Goal: Task Accomplishment & Management: Complete application form

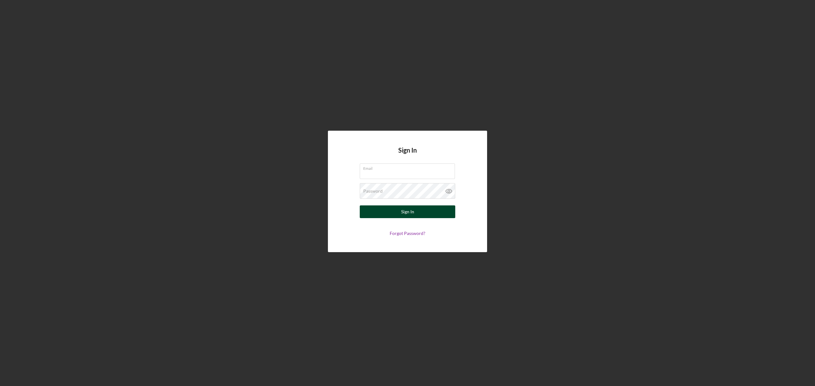
type input "[EMAIL_ADDRESS][DOMAIN_NAME]"
click at [396, 209] on button "Sign In" at bounding box center [407, 212] width 95 height 13
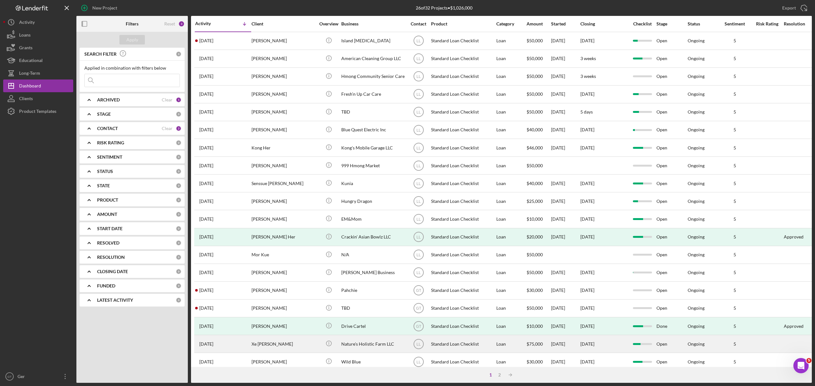
click at [351, 340] on div "Nature's Holistic Farm LLC" at bounding box center [373, 344] width 64 height 17
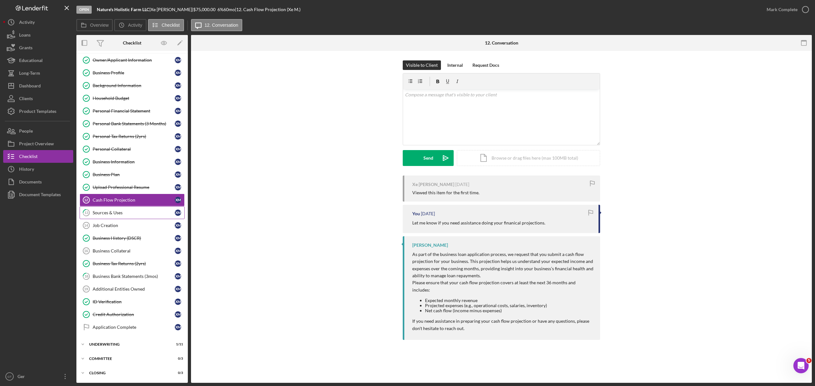
click at [118, 210] on div "Sources & Uses" at bounding box center [134, 212] width 82 height 5
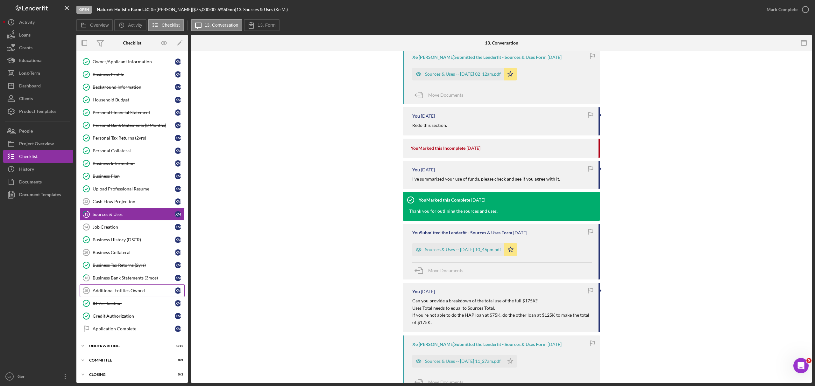
scroll to position [18, 0]
click at [104, 363] on div "Icon/Expander Committee 0 / 3" at bounding box center [131, 359] width 111 height 13
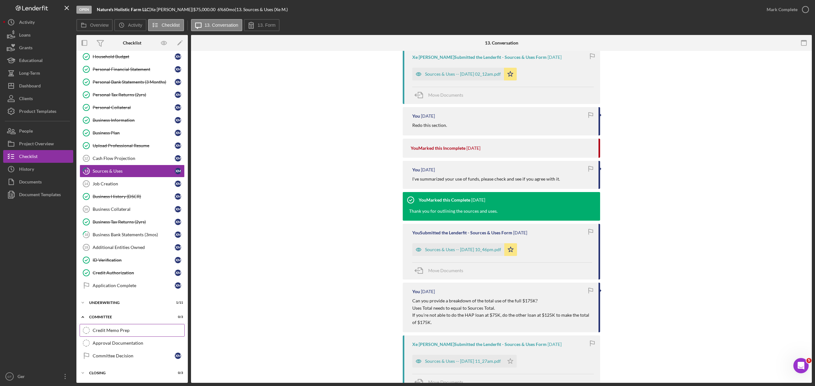
click at [124, 331] on div "Credit Memo Prep" at bounding box center [139, 330] width 92 height 5
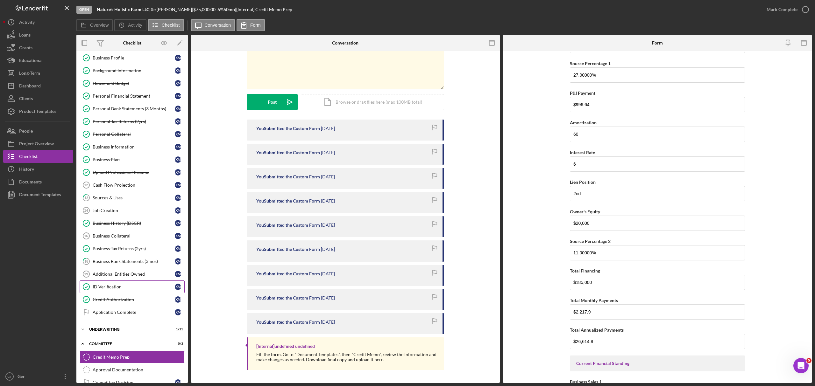
scroll to position [60, 0]
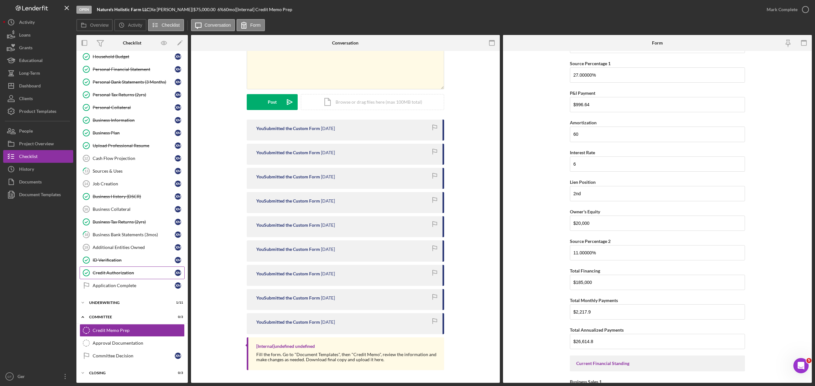
click at [128, 270] on div "Credit Authorization" at bounding box center [134, 272] width 82 height 5
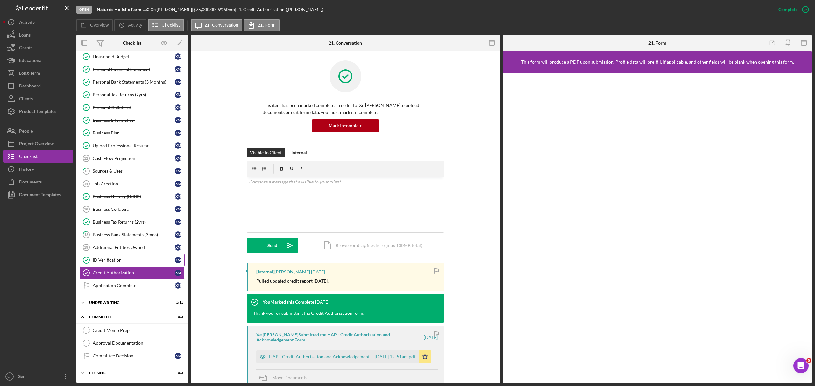
scroll to position [60, 0]
click at [112, 302] on div "Underwriting" at bounding box center [134, 303] width 91 height 4
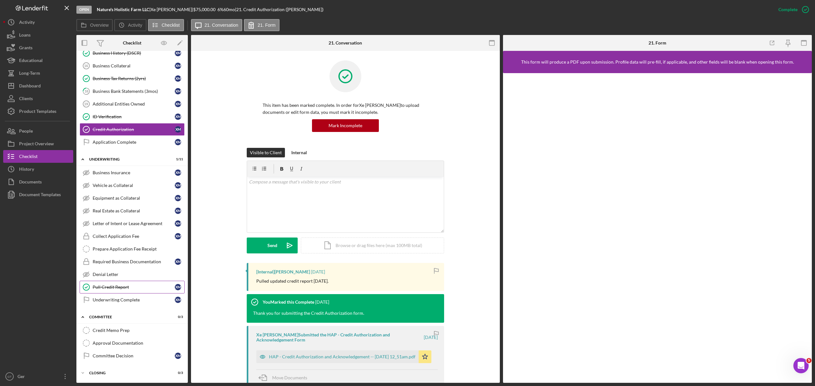
scroll to position [206, 0]
click at [127, 286] on div "Pull Credit Report" at bounding box center [134, 287] width 82 height 5
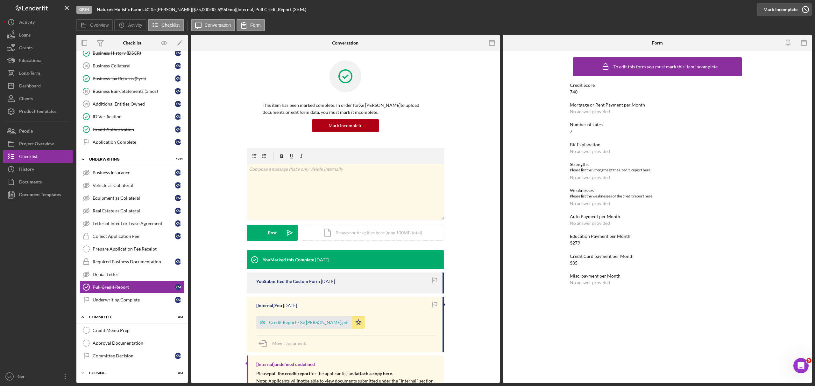
click at [801, 10] on icon "button" at bounding box center [805, 10] width 16 height 16
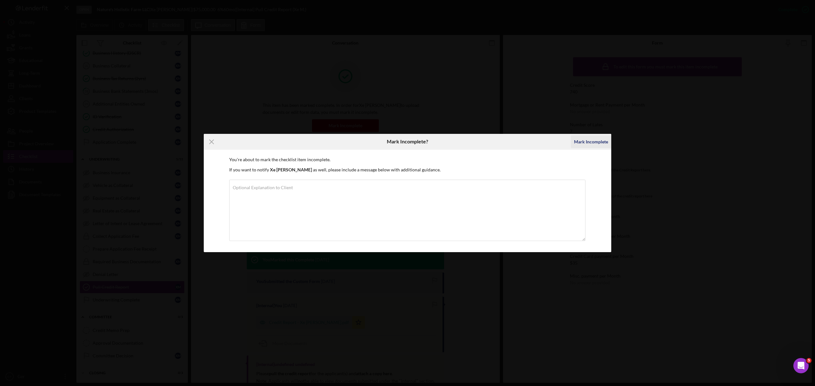
click at [583, 141] on div "Mark Incomplete" at bounding box center [591, 142] width 34 height 13
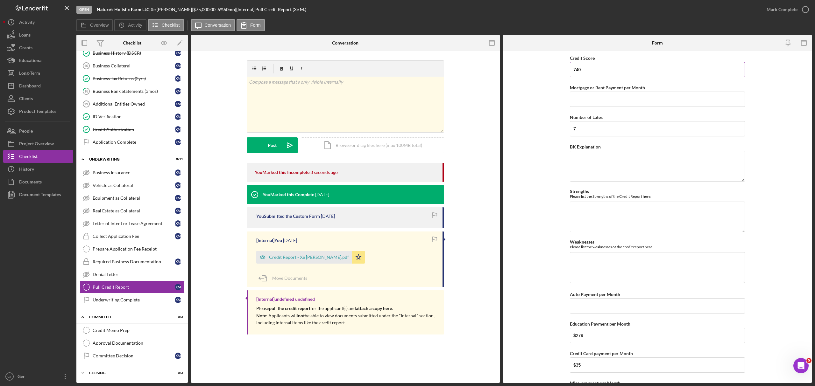
click at [615, 72] on input "740" at bounding box center [657, 69] width 175 height 15
type input "736"
drag, startPoint x: 603, startPoint y: 157, endPoint x: 609, endPoint y: 157, distance: 5.7
click at [603, 157] on textarea "BK Explanation" at bounding box center [657, 166] width 175 height 31
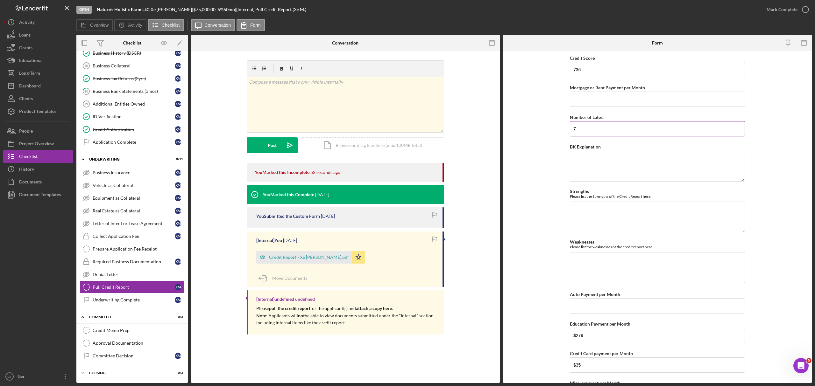
click at [637, 132] on input "7" at bounding box center [657, 128] width 175 height 15
click at [627, 165] on textarea "BK Explanation" at bounding box center [657, 166] width 175 height 31
click at [645, 160] on textarea "Khols Credit Card - $300 Balance, wIll pay off." at bounding box center [657, 166] width 175 height 31
click at [674, 161] on textarea "Khols Credit Card - $300 Balance, will pay off." at bounding box center [657, 166] width 175 height 31
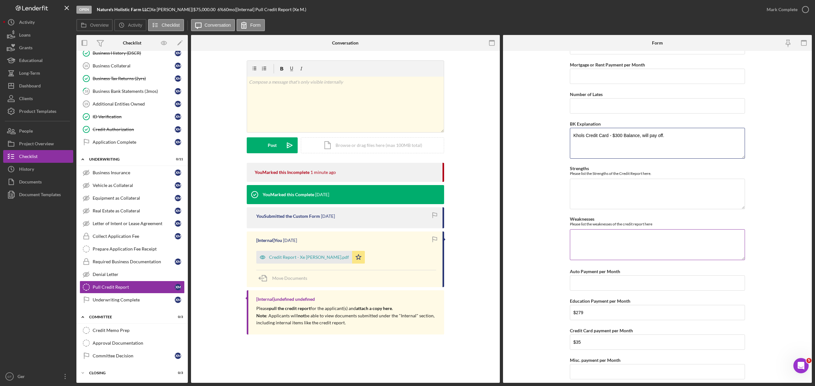
scroll to position [44, 0]
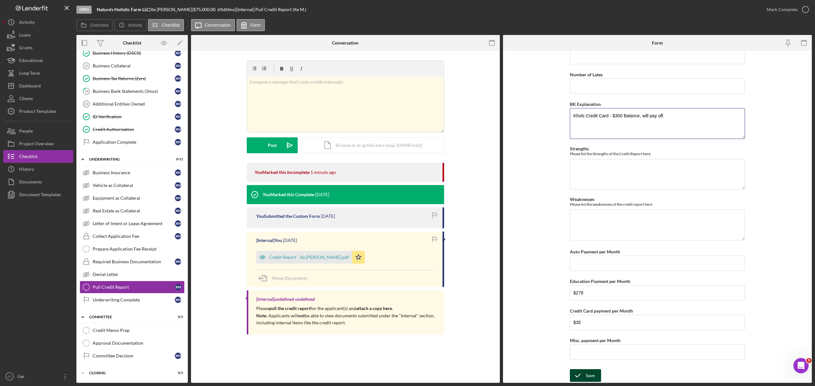
type textarea "Khols Credit Card - $300 Balance, will pay off."
click at [589, 377] on div "Save" at bounding box center [589, 375] width 9 height 13
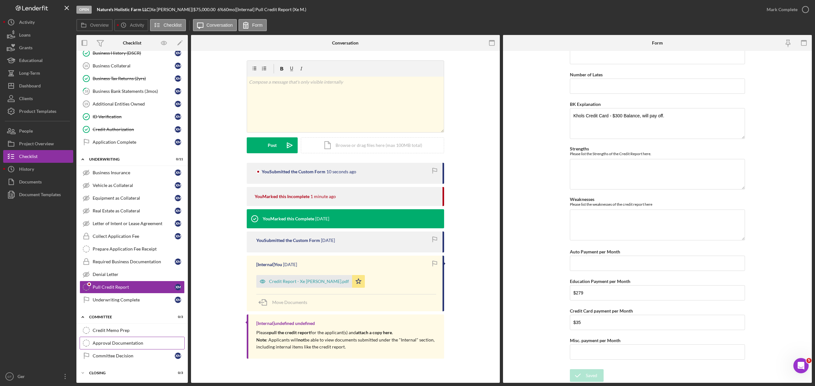
scroll to position [206, 0]
click at [126, 343] on div "Approval Documentation" at bounding box center [139, 343] width 92 height 5
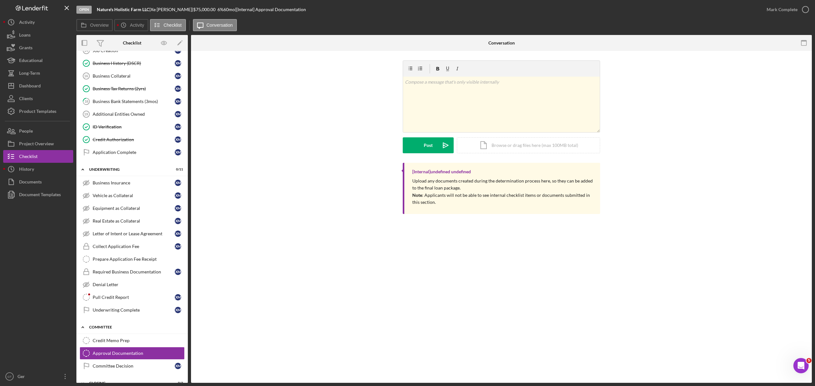
scroll to position [206, 0]
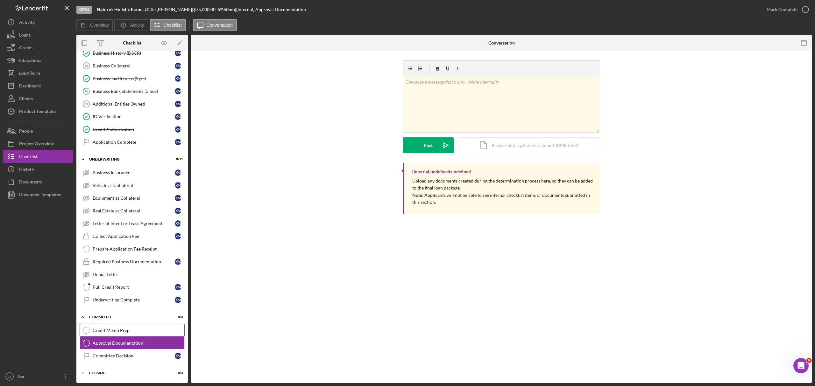
click at [134, 326] on link "Credit Memo Prep Credit Memo Prep" at bounding box center [132, 330] width 105 height 13
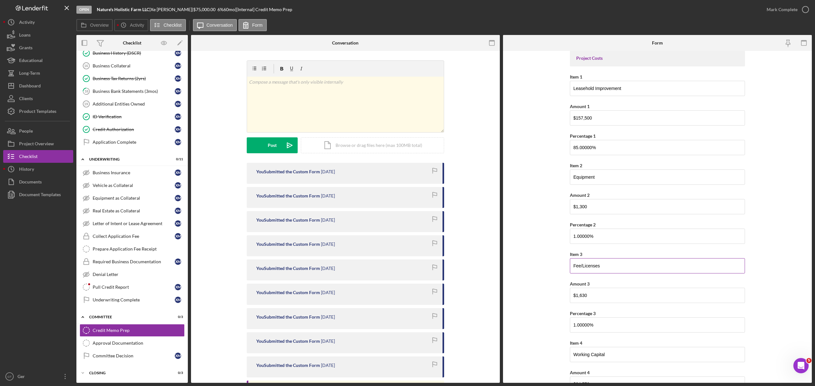
scroll to position [339, 0]
click at [645, 120] on input "$157,500" at bounding box center [657, 118] width 175 height 15
type input "$26,250"
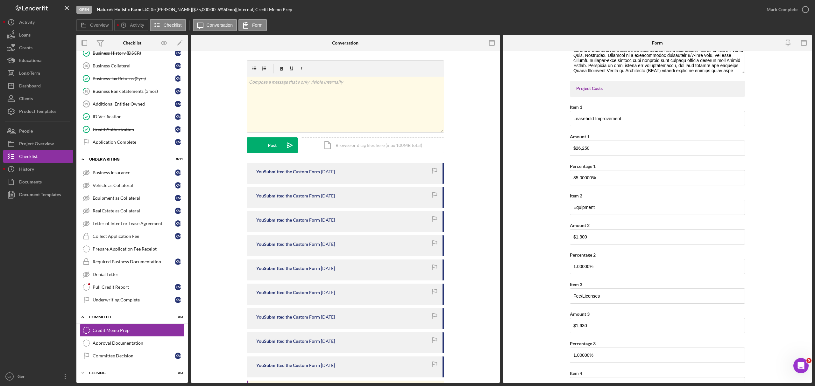
scroll to position [297, 0]
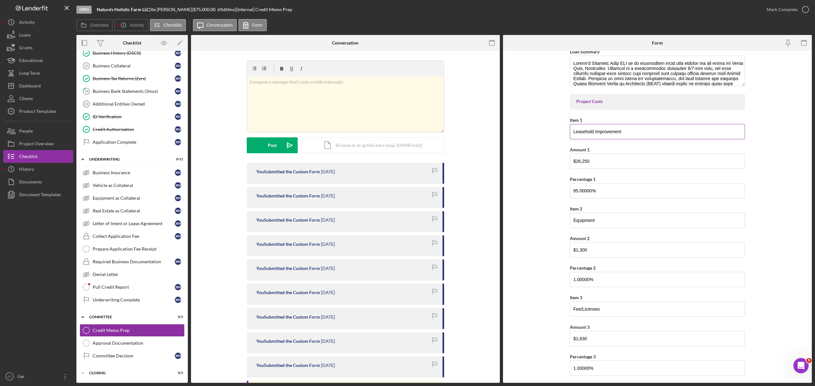
click at [613, 131] on input "Leasehold Improvement" at bounding box center [657, 131] width 175 height 15
paste input "- Sewer Water"
type input "Leasehold - Sewer Water"
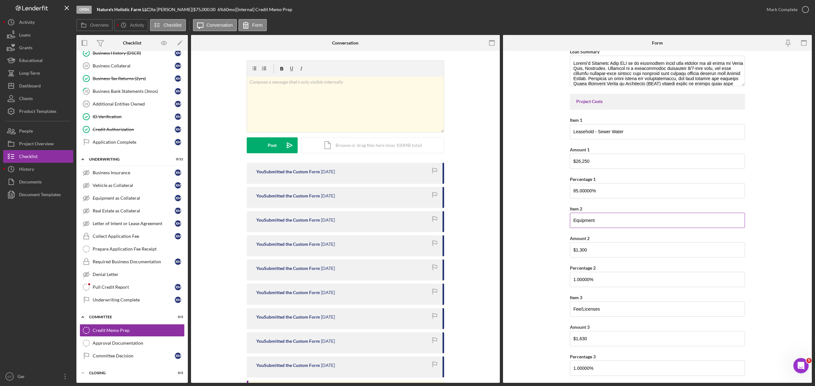
click at [597, 221] on input "Equipment" at bounding box center [657, 220] width 175 height 15
paste input "lectric"
type input "Electric"
click at [609, 224] on input "Electric" at bounding box center [657, 220] width 175 height 15
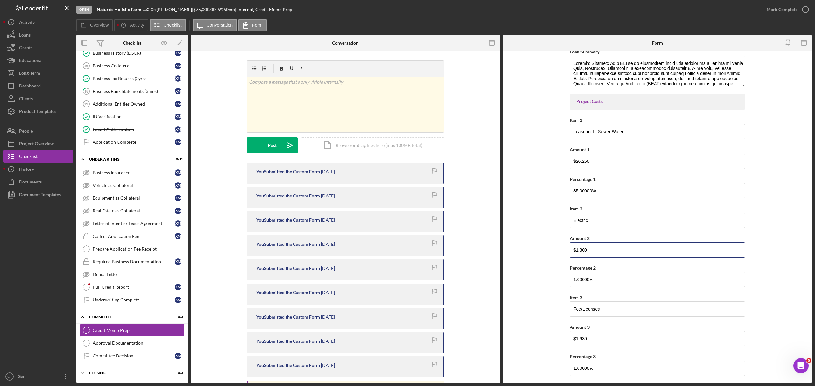
drag, startPoint x: 610, startPoint y: 253, endPoint x: 521, endPoint y: 251, distance: 89.8
click at [521, 253] on form "Credit Memo Creation Date 03/10/2025 Borrowers & Operating Company Secondary Bo…" at bounding box center [657, 217] width 309 height 332
paste input "6,826"
type input "$16,826"
drag, startPoint x: 612, startPoint y: 237, endPoint x: 611, endPoint y: 241, distance: 4.6
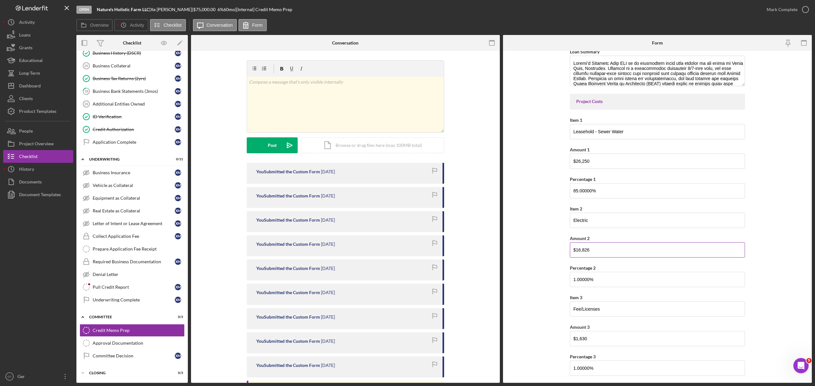
click at [612, 237] on div "Amount 2" at bounding box center [657, 239] width 175 height 8
click at [602, 311] on input "Fee/Licenses" at bounding box center [657, 309] width 175 height 15
click at [602, 310] on input "Fee/Licenses" at bounding box center [657, 309] width 175 height 15
click at [588, 310] on input "Fee/Licenses" at bounding box center [657, 309] width 175 height 15
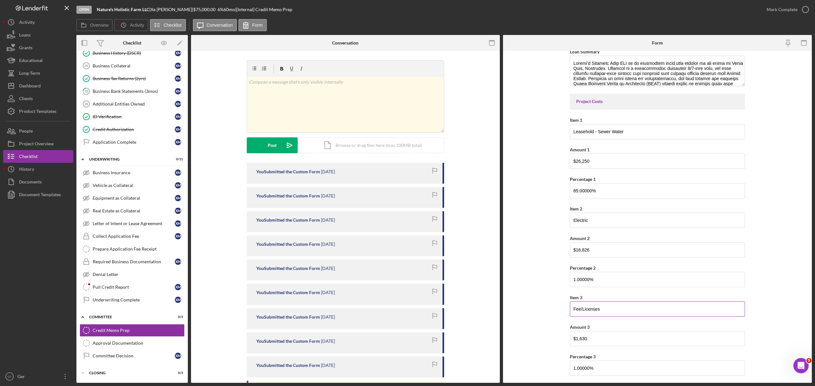
click at [588, 309] on input "Fee/Licenses" at bounding box center [657, 309] width 175 height 15
click at [588, 308] on input "Fee/Licenses" at bounding box center [657, 309] width 175 height 15
paste input "Concrete"
type input "Concrete"
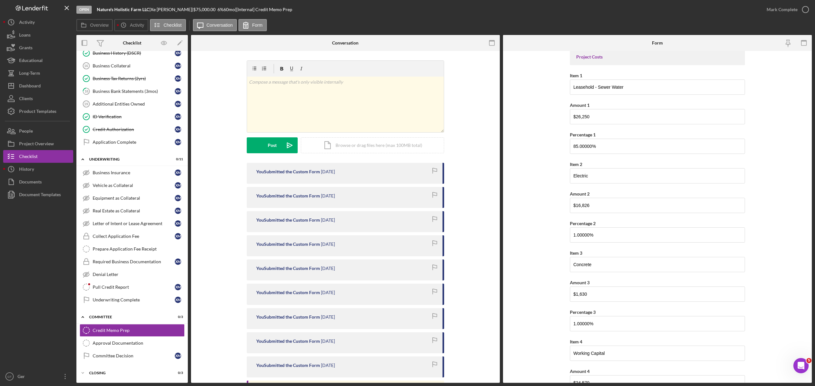
scroll to position [382, 0]
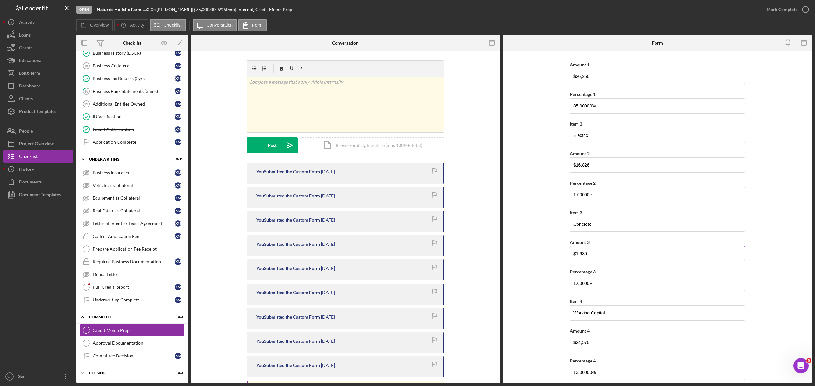
click at [601, 258] on input "$1,630" at bounding box center [657, 253] width 175 height 15
paste input "9,00"
type input "$9,000"
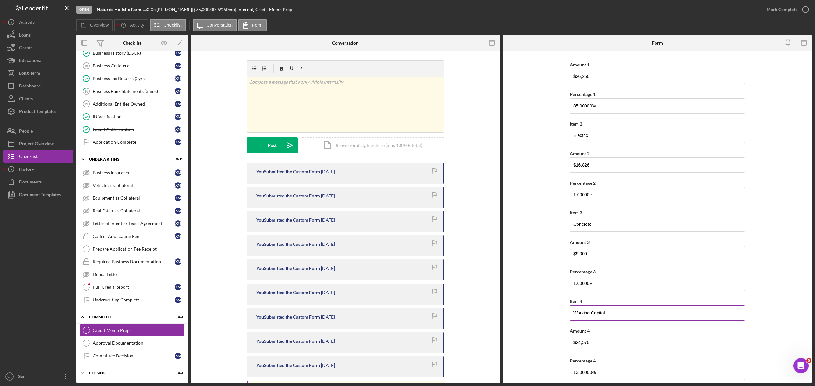
click at [683, 313] on input "Working Capital" at bounding box center [657, 312] width 175 height 15
click at [655, 320] on input "Working Capital" at bounding box center [657, 312] width 175 height 15
click at [655, 319] on input "Working Capital" at bounding box center [657, 312] width 175 height 15
click at [654, 319] on input "Working Capital" at bounding box center [657, 312] width 175 height 15
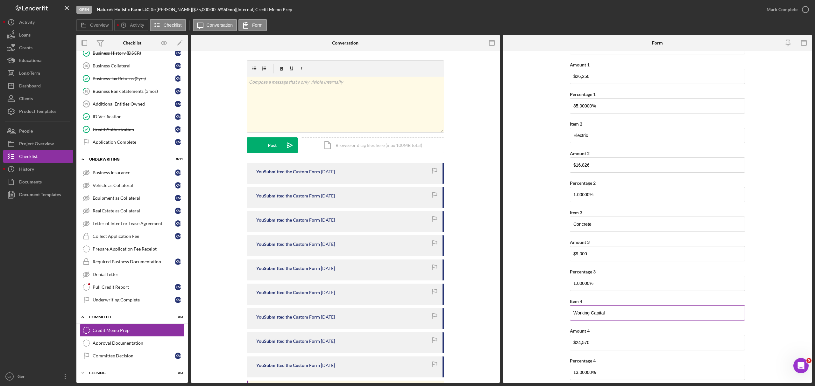
paste input "Plumbing"
type input "Plumbing"
click at [603, 265] on input "$24,570" at bounding box center [657, 257] width 175 height 15
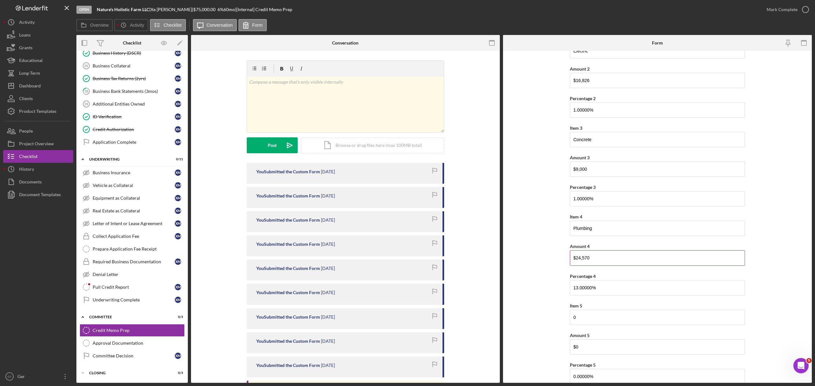
click at [603, 265] on input "$24,570" at bounding box center [657, 257] width 175 height 15
type input "$5,000"
click at [609, 321] on input "0" at bounding box center [657, 317] width 175 height 15
click at [585, 240] on input "0" at bounding box center [657, 232] width 175 height 15
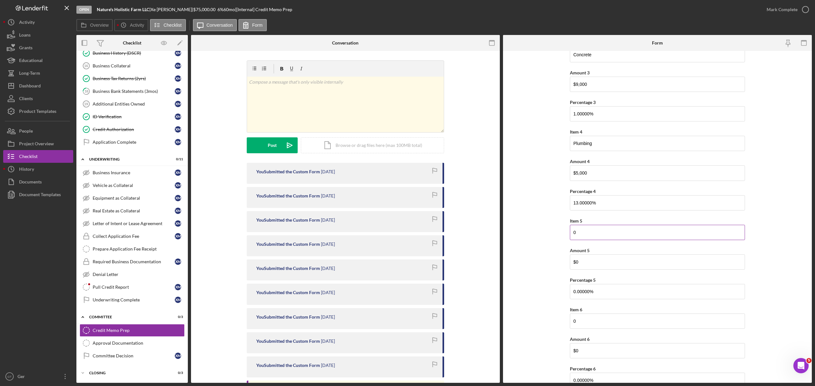
click at [586, 239] on input "0" at bounding box center [657, 232] width 175 height 15
paste input "Other Uses - Internal Improvements"
click at [606, 233] on input "Other Uses - Internal Improvements" at bounding box center [657, 232] width 175 height 15
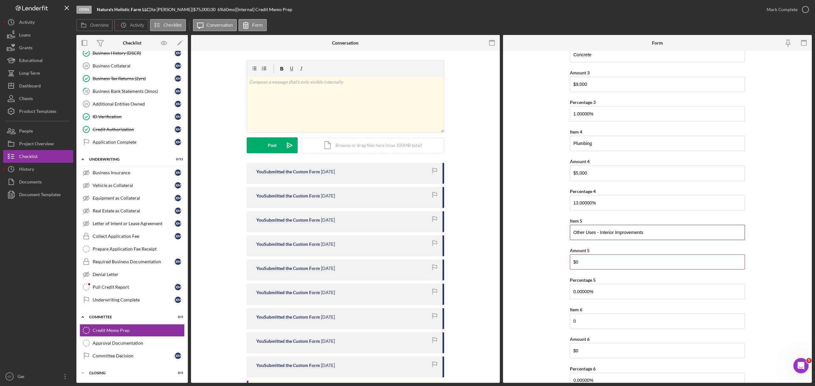
type input "Other Uses - Interior Improvements"
click at [598, 265] on input "$0" at bounding box center [657, 262] width 175 height 15
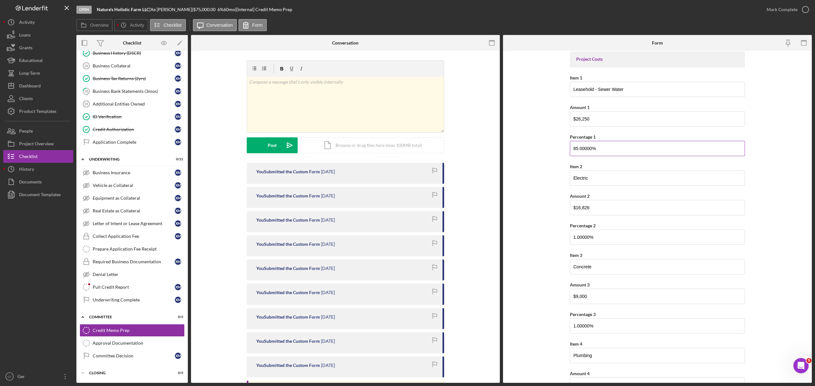
type input "$44,573"
click at [606, 150] on input "85.00000%" at bounding box center [657, 148] width 175 height 15
click at [606, 149] on input "85.00000%" at bounding box center [657, 148] width 175 height 15
type input "26.00000%"
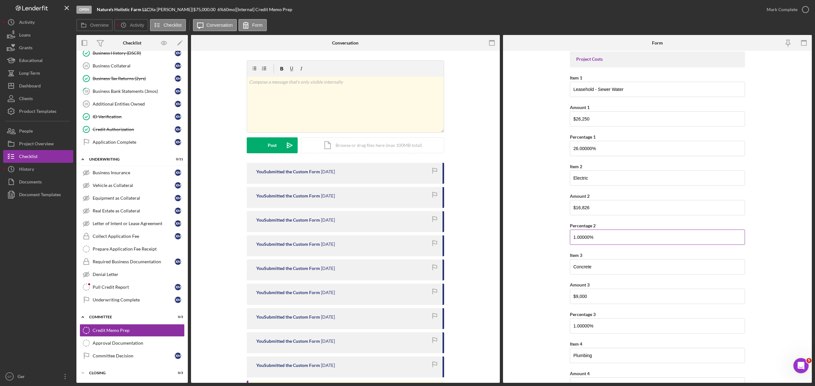
click at [610, 241] on input "1.00000%" at bounding box center [657, 237] width 175 height 15
click at [610, 240] on input "1.00000%" at bounding box center [657, 237] width 175 height 15
type input "17.00000%"
click at [606, 325] on input "1.00000%" at bounding box center [657, 326] width 175 height 15
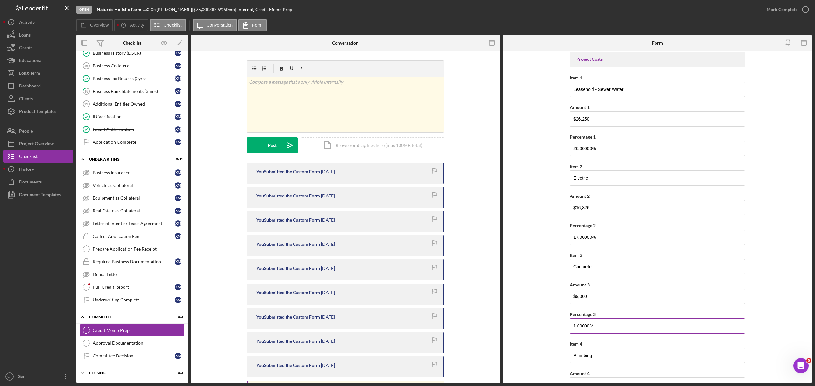
click at [606, 325] on input "1.00000%" at bounding box center [657, 326] width 175 height 15
type input "1%"
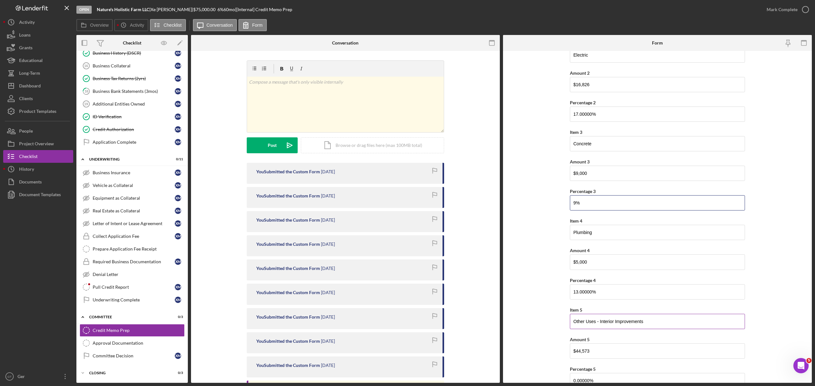
scroll to position [466, 0]
type input "9.00000%"
click at [599, 286] on input "13.00000%" at bounding box center [657, 287] width 175 height 15
click at [600, 286] on input "13.00000%" at bounding box center [657, 287] width 175 height 15
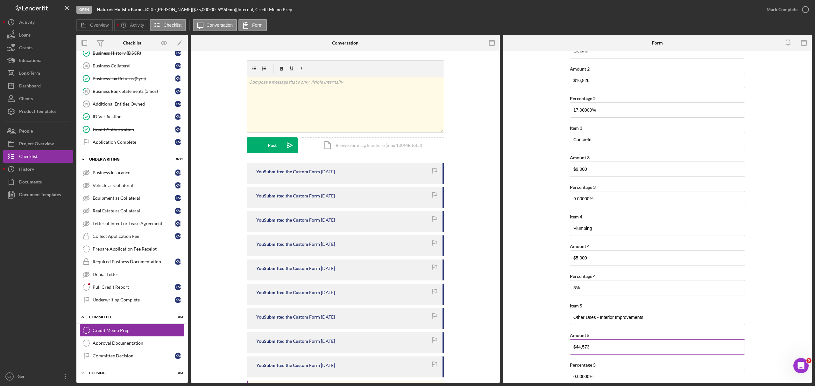
type input "5.00000%"
click at [623, 352] on input "$44,573" at bounding box center [657, 347] width 175 height 15
click at [619, 299] on input "0.00000%" at bounding box center [657, 291] width 175 height 15
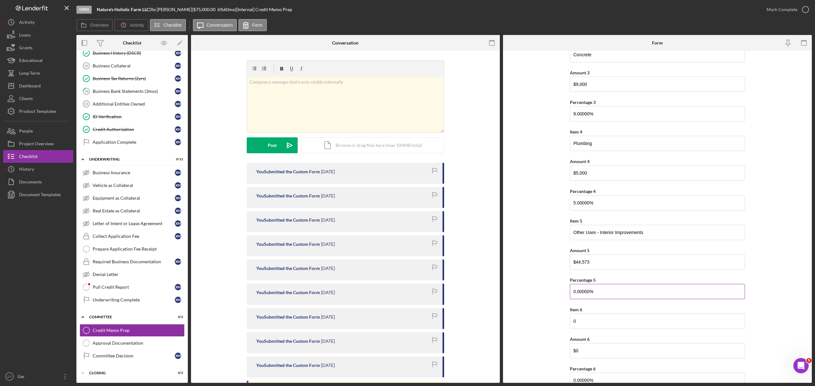
click at [619, 299] on input "0.00000%" at bounding box center [657, 291] width 175 height 15
type input "44.00000%"
click at [556, 286] on form "Credit Memo Creation Date 03/10/2025 Borrowers & Operating Company Secondary Bo…" at bounding box center [657, 217] width 309 height 332
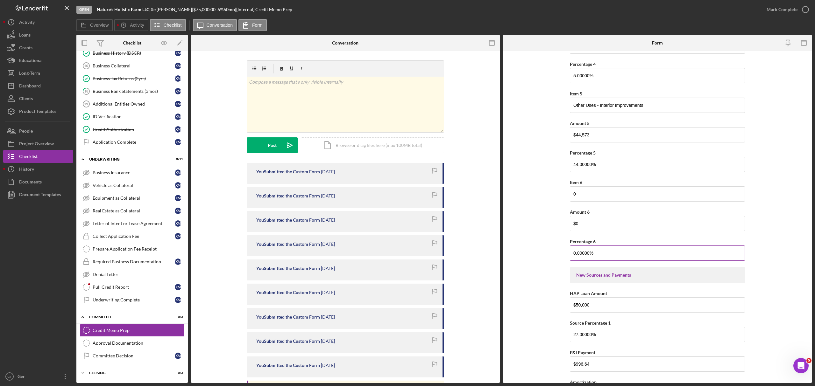
scroll to position [764, 0]
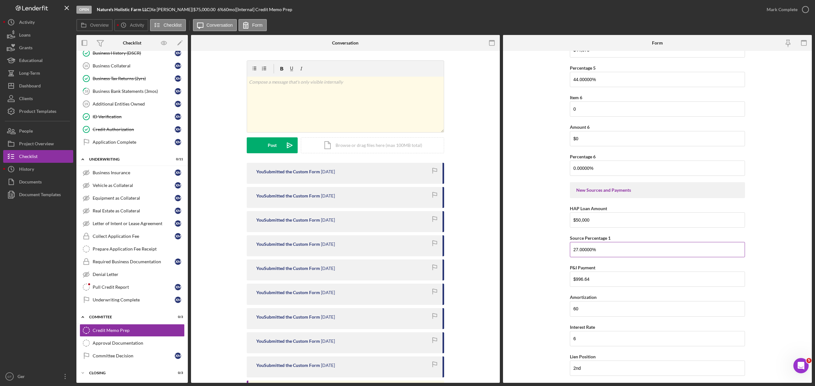
click at [623, 256] on input "27.00000%" at bounding box center [657, 249] width 175 height 15
type input "40.00000%"
click at [633, 281] on input "$996.64" at bounding box center [657, 279] width 175 height 15
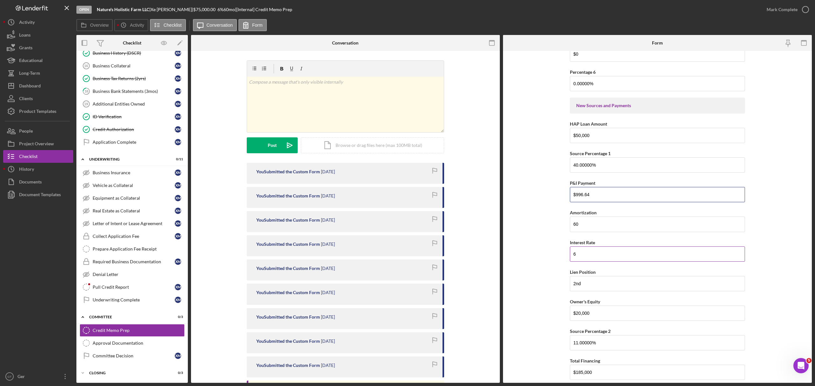
scroll to position [891, 0]
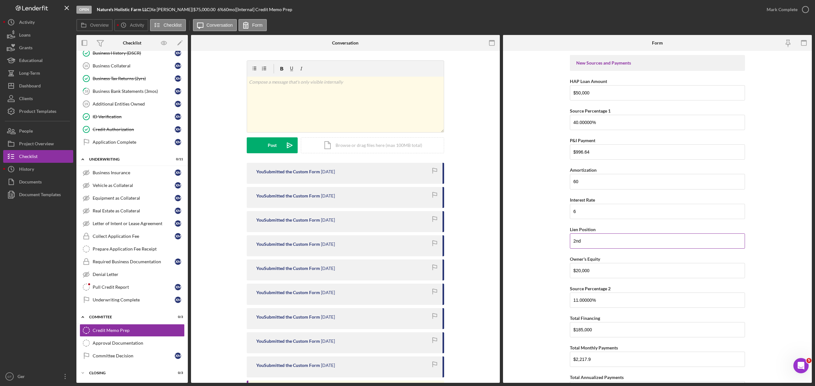
click at [576, 247] on input "2nd" at bounding box center [657, 241] width 175 height 15
drag, startPoint x: 582, startPoint y: 246, endPoint x: 505, endPoint y: 246, distance: 76.4
click at [505, 246] on form "Credit Memo Creation Date 03/10/2025 Borrowers & Operating Company Secondary Bo…" at bounding box center [657, 217] width 309 height 332
type input "1st"
click at [605, 272] on input "$20,000" at bounding box center [657, 270] width 175 height 15
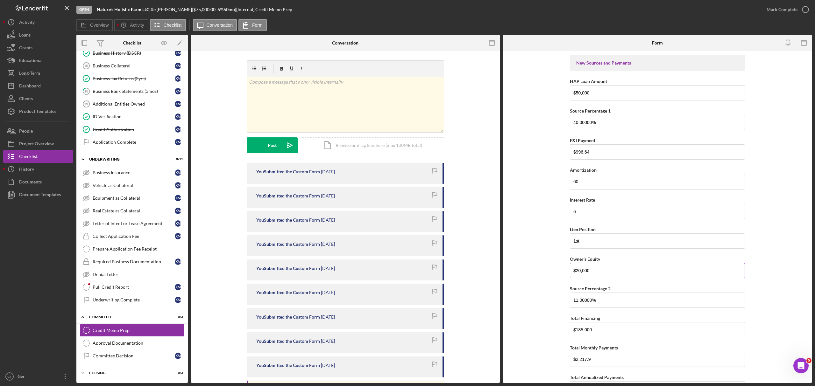
click at [605, 272] on input "$20,000" at bounding box center [657, 270] width 175 height 15
click at [605, 274] on input "$20,000" at bounding box center [657, 270] width 175 height 15
type input "$50,000"
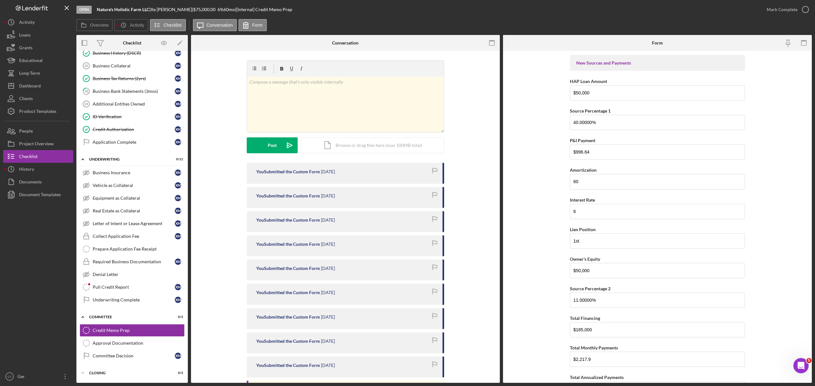
click at [775, 254] on form "Credit Memo Creation Date 03/10/2025 Borrowers & Operating Company Secondary Bo…" at bounding box center [657, 217] width 309 height 332
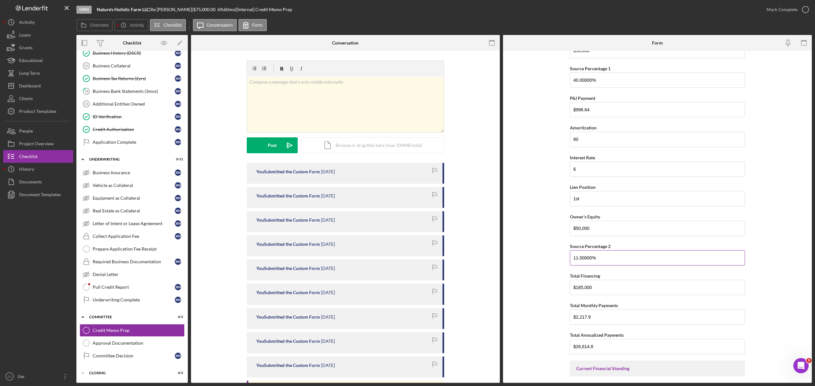
click at [620, 266] on input "11.00000%" at bounding box center [657, 257] width 175 height 15
click at [621, 266] on input "11.00000%" at bounding box center [657, 257] width 175 height 15
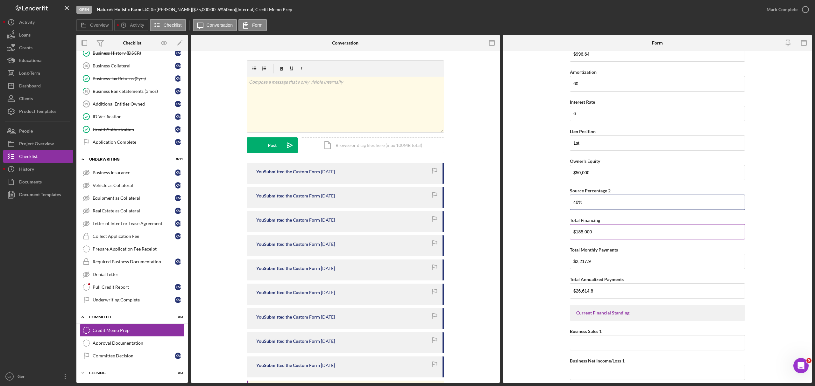
scroll to position [976, 0]
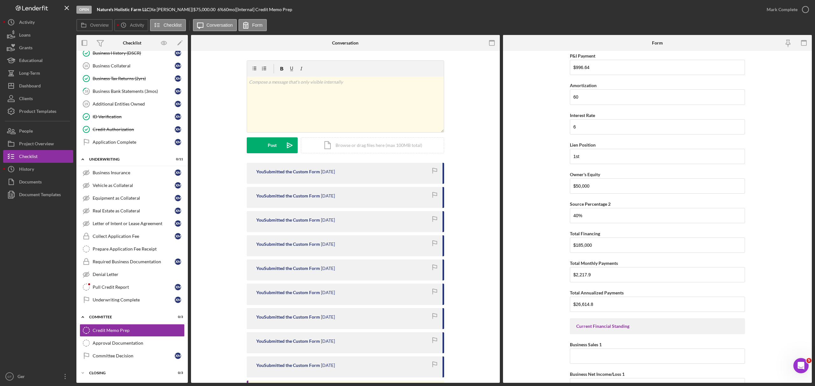
type input "40.00000%"
click at [531, 195] on form "Credit Memo Creation Date 03/10/2025 Borrowers & Operating Company Secondary Bo…" at bounding box center [657, 217] width 309 height 332
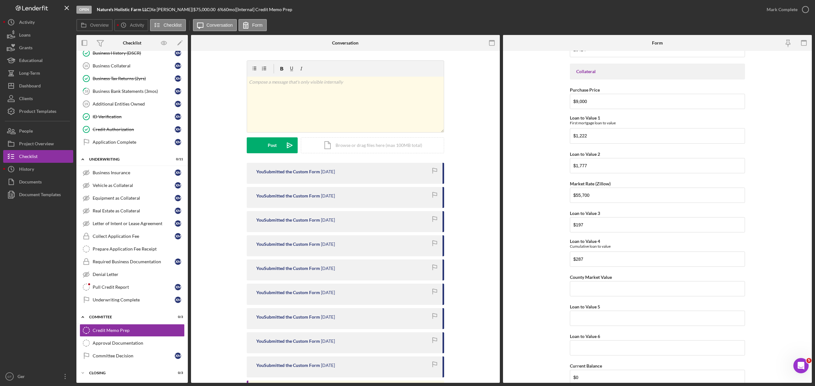
scroll to position [2381, 0]
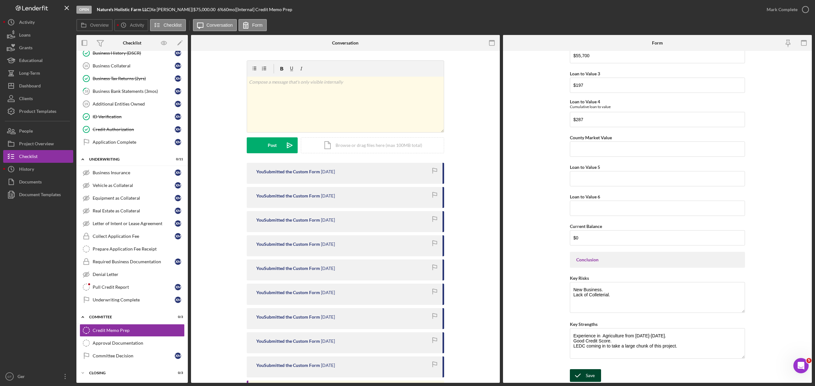
click at [587, 375] on div "Save" at bounding box center [589, 375] width 9 height 13
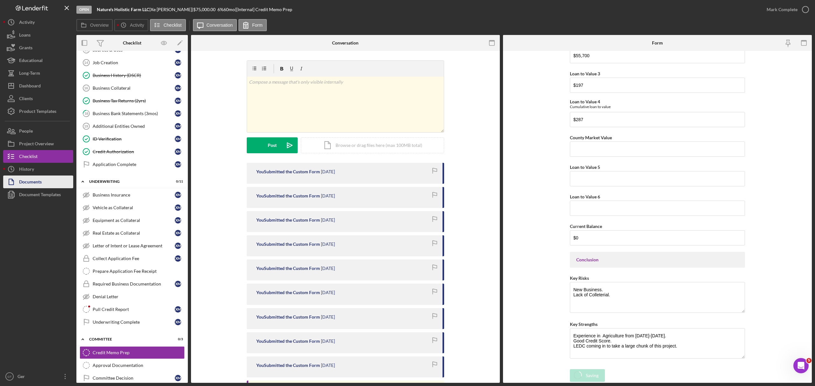
scroll to position [164, 0]
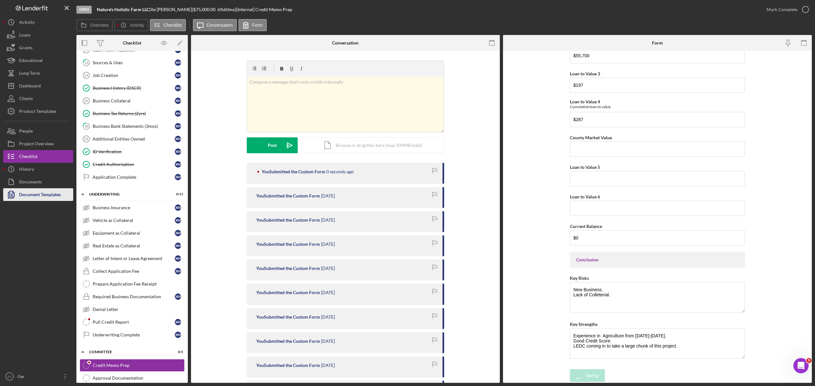
click at [55, 190] on div "Document Templates" at bounding box center [40, 195] width 42 height 14
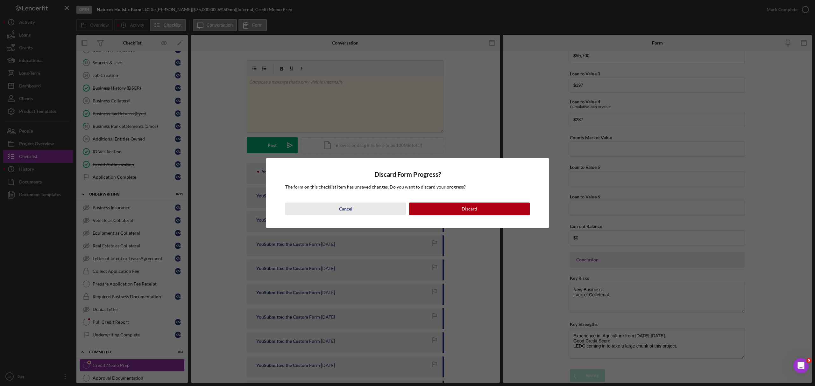
click at [364, 211] on button "Cancel" at bounding box center [345, 209] width 121 height 13
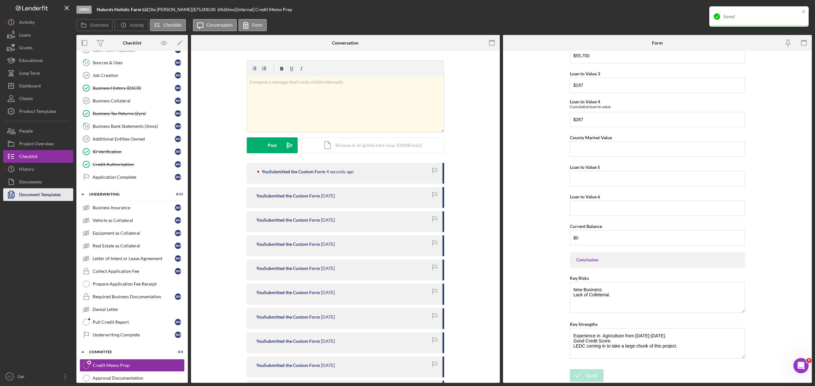
drag, startPoint x: 29, startPoint y: 193, endPoint x: 32, endPoint y: 191, distance: 3.7
click at [29, 193] on div "Document Templates" at bounding box center [40, 195] width 42 height 14
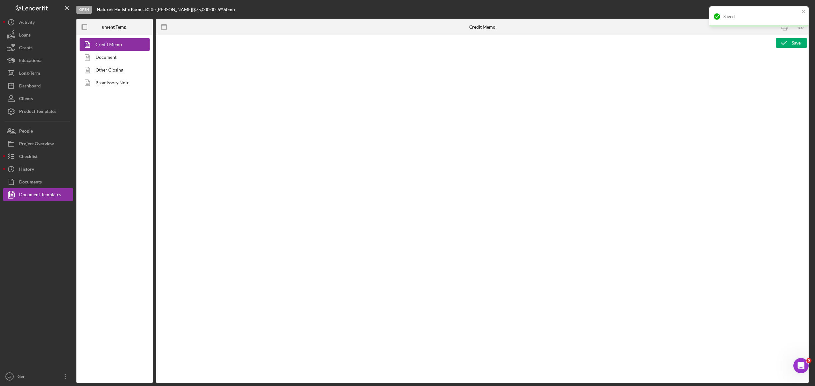
type textarea "<p style="margin: 0in; text-align: center; line-height: normal; font-size: 11pt…"
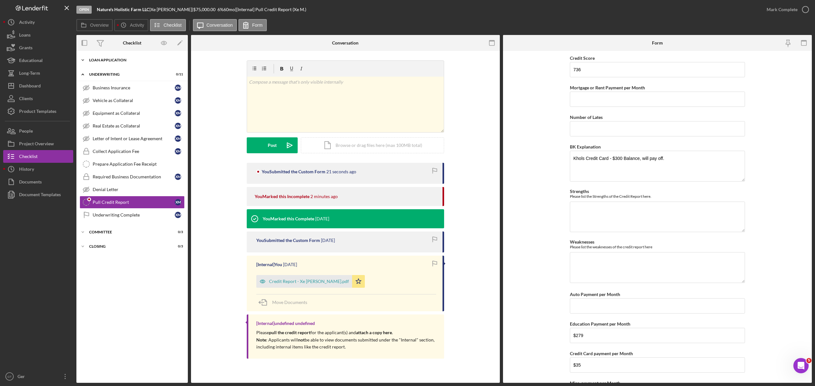
click at [123, 62] on div "Icon/Expander Loan Application 15 / 22" at bounding box center [131, 60] width 111 height 13
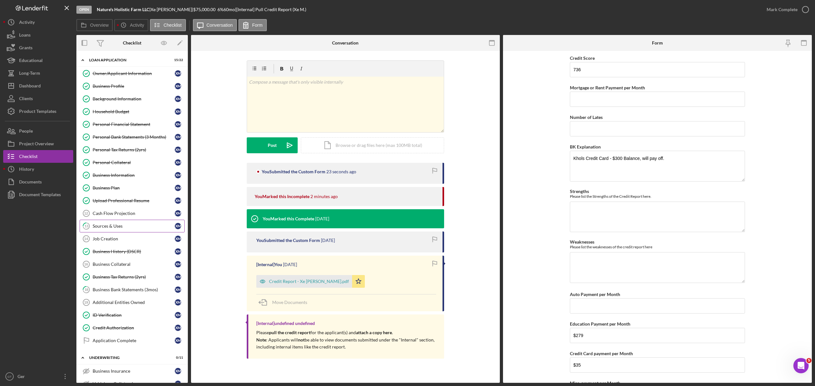
click at [126, 229] on div "Sources & Uses" at bounding box center [134, 226] width 82 height 5
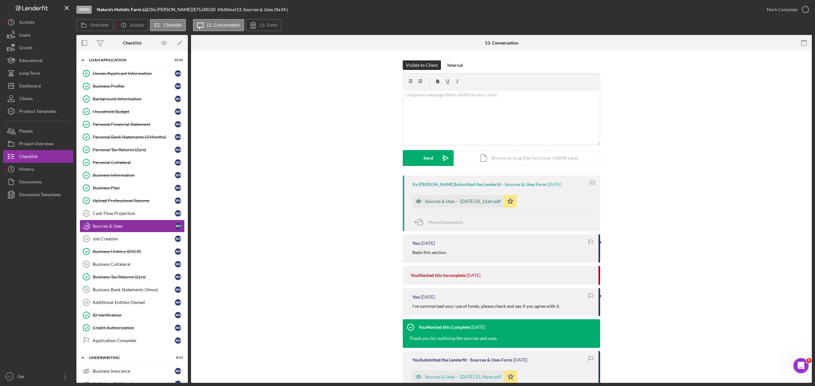
click at [452, 208] on div "Sources & Uses -- [DATE] 02_12am.pdf" at bounding box center [458, 201] width 92 height 13
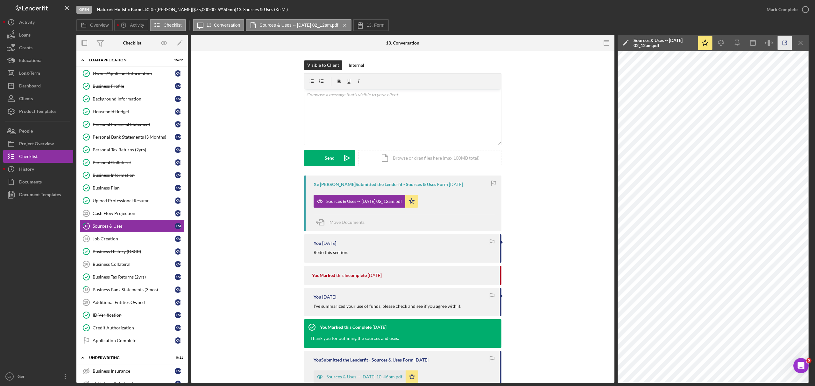
click at [782, 42] on icon "button" at bounding box center [784, 43] width 14 height 14
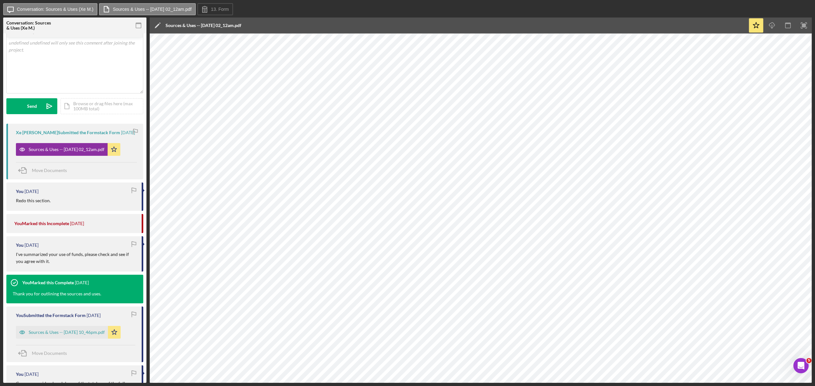
scroll to position [42, 0]
